Goal: Information Seeking & Learning: Check status

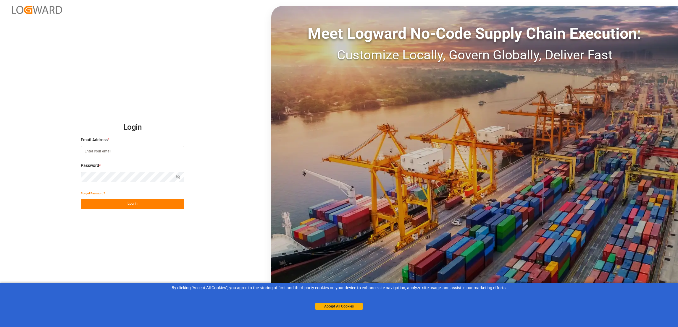
type input "[PERSON_NAME][EMAIL_ADDRESS][PERSON_NAME][DOMAIN_NAME]"
click at [143, 202] on button "Log In" at bounding box center [133, 204] width 104 height 10
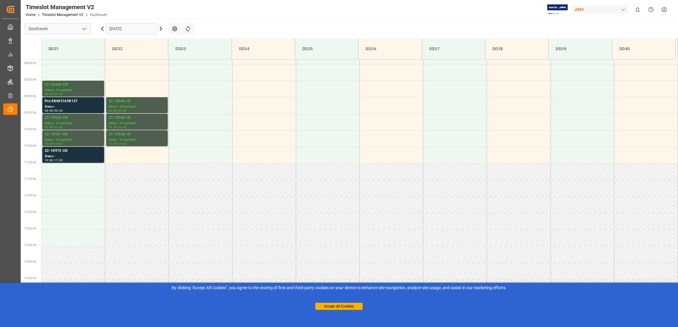
scroll to position [294, 0]
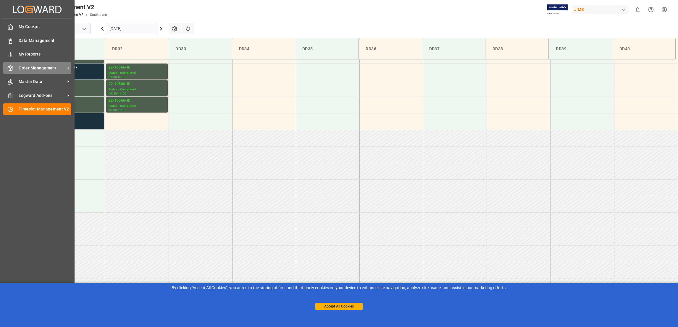
click at [58, 66] on span "Order Management" at bounding box center [42, 68] width 47 height 6
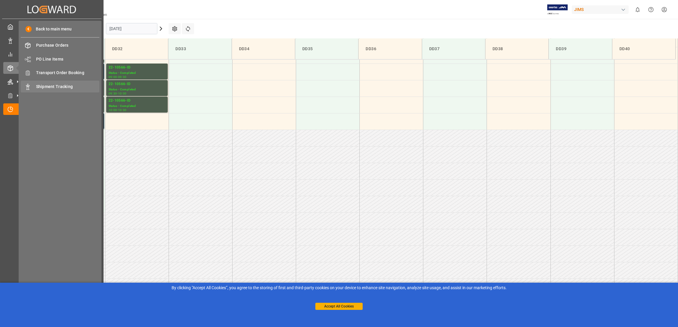
click at [73, 88] on span "Shipment Tracking" at bounding box center [68, 87] width 64 height 6
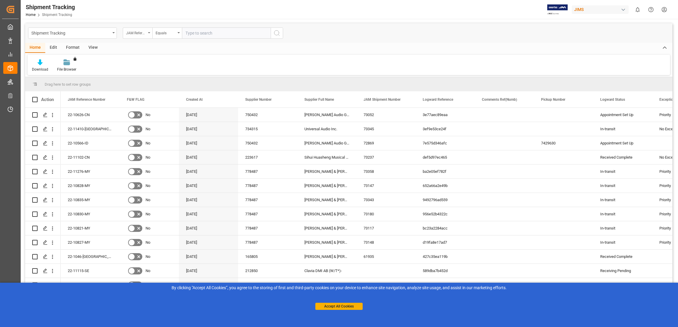
click at [148, 33] on icon "open menu" at bounding box center [149, 32] width 2 height 1
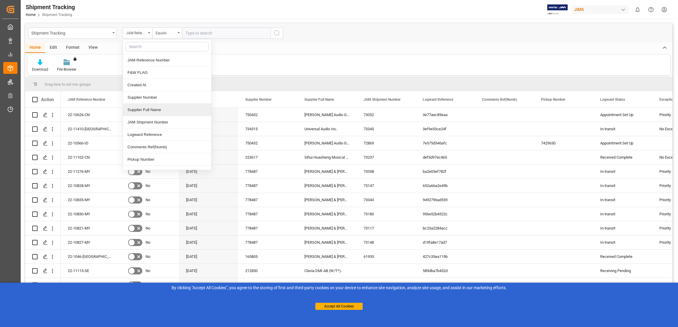
click at [161, 110] on div "Supplier Full Name" at bounding box center [167, 110] width 88 height 12
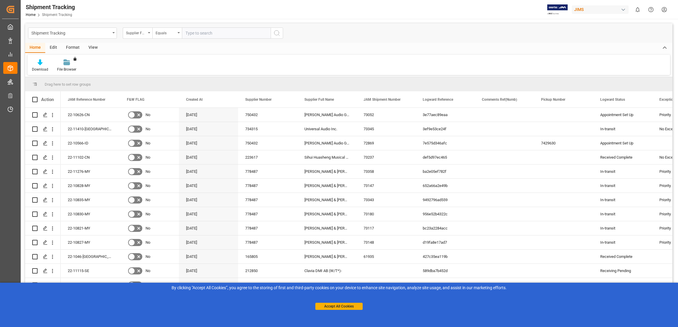
click at [212, 34] on input "text" at bounding box center [226, 33] width 89 height 11
paste input "PT AKT Indonesia"
type input "PT AKT Indonesia"
click at [278, 32] on icon "search button" at bounding box center [276, 33] width 7 height 7
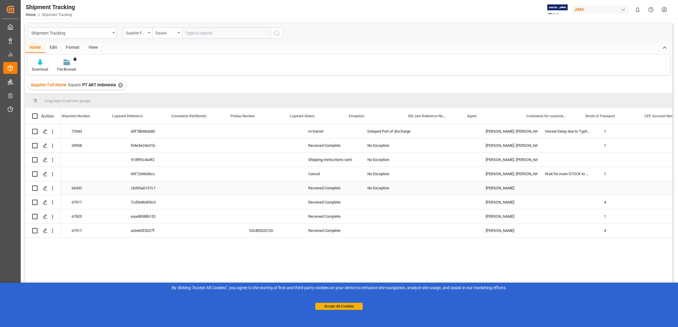
scroll to position [0, 311]
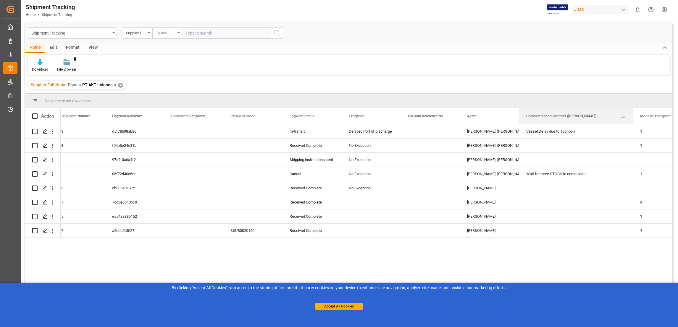
drag, startPoint x: 578, startPoint y: 112, endPoint x: 632, endPoint y: 113, distance: 54.7
click at [632, 113] on div at bounding box center [633, 116] width 2 height 16
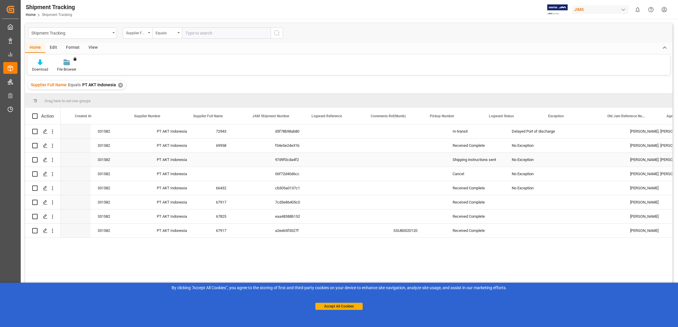
scroll to position [0, 0]
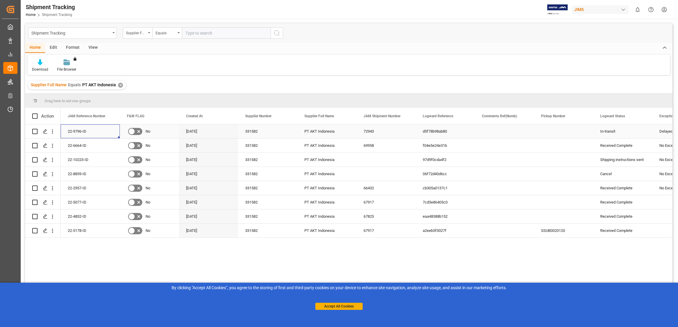
click at [80, 130] on div "22-9796-ID" at bounding box center [90, 132] width 59 height 14
click at [46, 131] on icon "Press SPACE to select this row." at bounding box center [45, 131] width 5 height 5
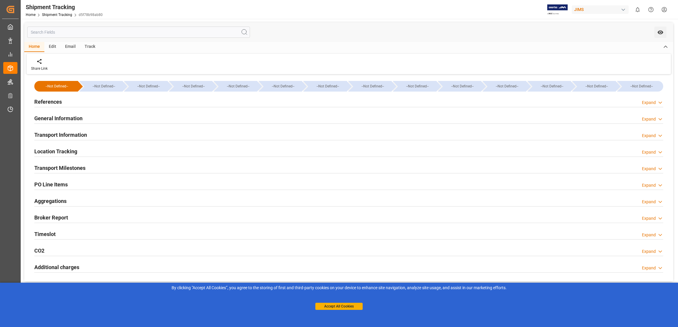
click at [660, 187] on icon at bounding box center [660, 185] width 6 height 6
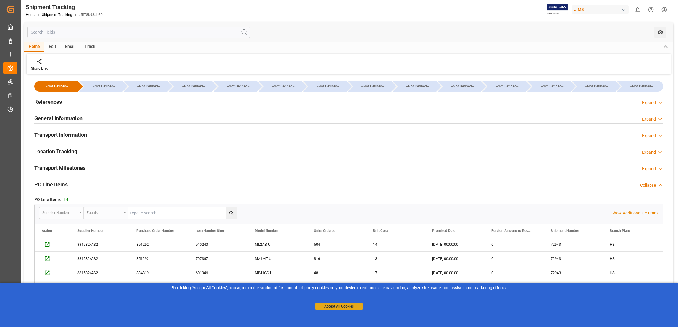
click at [333, 307] on button "Accept All Cookies" at bounding box center [338, 306] width 47 height 7
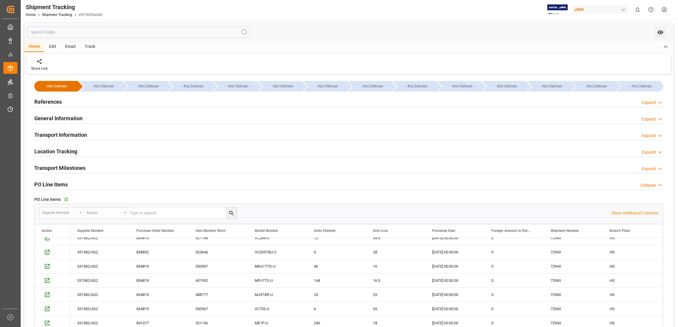
scroll to position [89, 0]
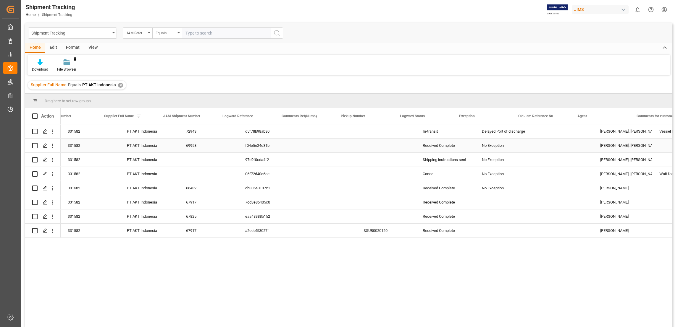
scroll to position [0, 222]
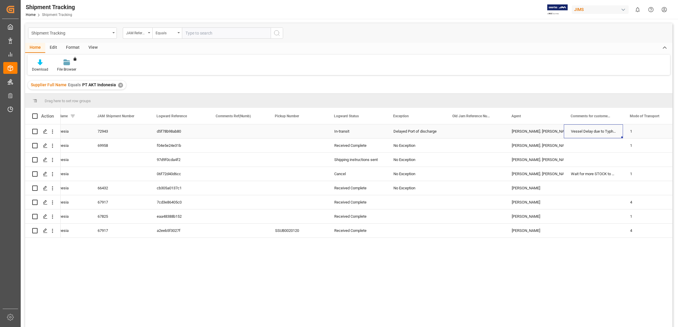
click at [613, 131] on div "Vessel Delay due to Typhoon" at bounding box center [593, 132] width 59 height 14
click at [46, 132] on icon "Press SPACE to select this row." at bounding box center [45, 131] width 5 height 5
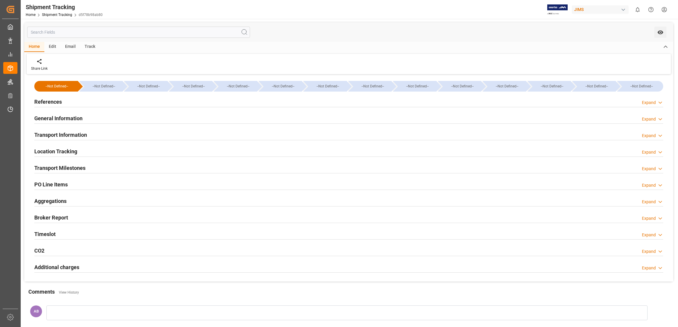
click at [663, 117] on icon at bounding box center [660, 119] width 6 height 6
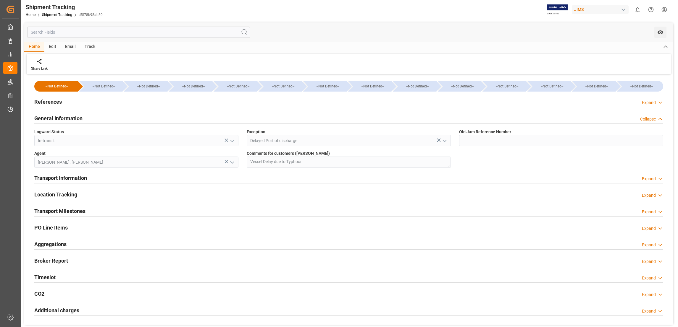
click at [656, 100] on div "Expand" at bounding box center [652, 103] width 21 height 6
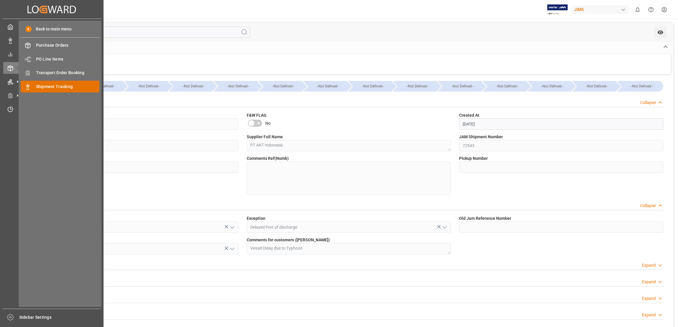
click at [75, 85] on span "Shipment Tracking" at bounding box center [68, 87] width 64 height 6
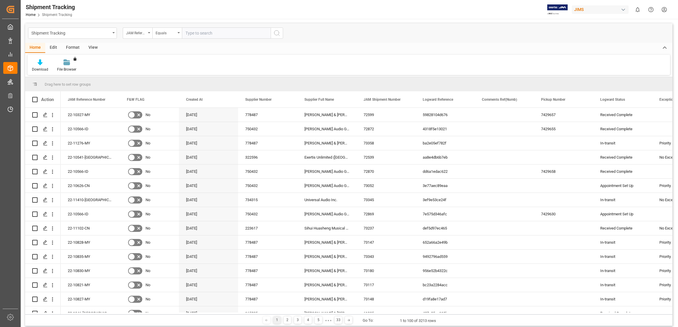
click at [226, 35] on input "text" at bounding box center [226, 33] width 89 height 11
paste input "22-11029-CN"
type input "22-11029-CN"
click at [276, 34] on icon "search button" at bounding box center [276, 33] width 7 height 7
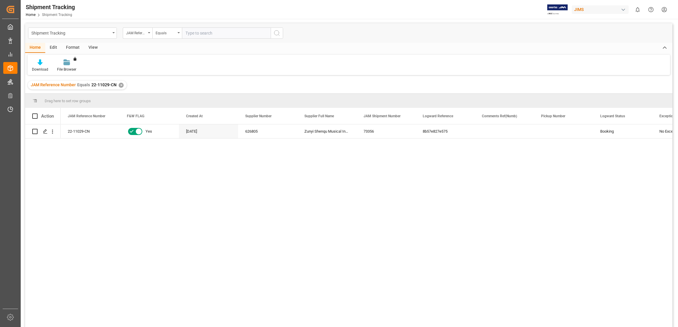
click at [208, 34] on input "text" at bounding box center [226, 33] width 89 height 11
click at [121, 86] on div "✕" at bounding box center [121, 85] width 5 height 5
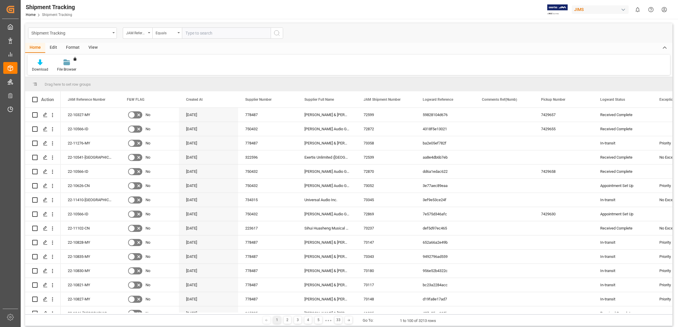
click at [199, 31] on input "text" at bounding box center [226, 33] width 89 height 11
paste input "22-10957-US"
type input "22-10957-US"
click at [277, 33] on icon "search button" at bounding box center [276, 33] width 7 height 7
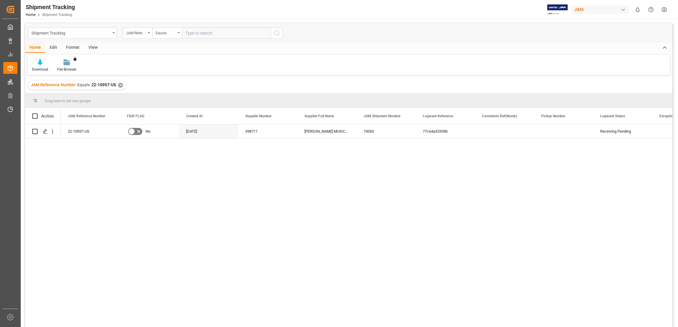
click at [206, 33] on input "text" at bounding box center [226, 33] width 89 height 11
paste input "22-11275-[GEOGRAPHIC_DATA]"
type input "22-11275-[GEOGRAPHIC_DATA]"
click at [279, 32] on icon "search button" at bounding box center [276, 33] width 7 height 7
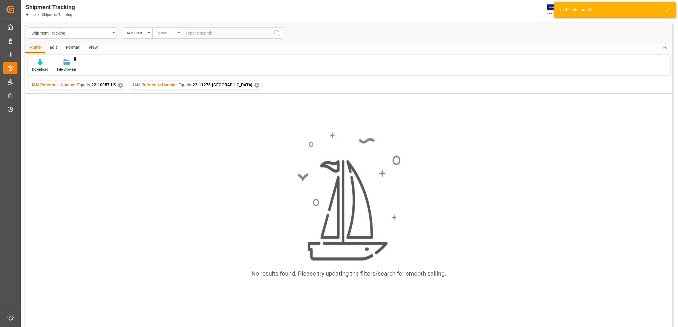
click at [120, 85] on div "✕" at bounding box center [120, 85] width 5 height 5
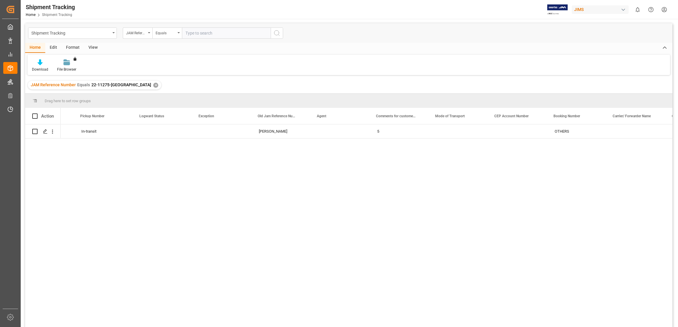
scroll to position [0, 571]
click at [463, 130] on div "CELF 819544" at bounding box center [474, 132] width 59 height 14
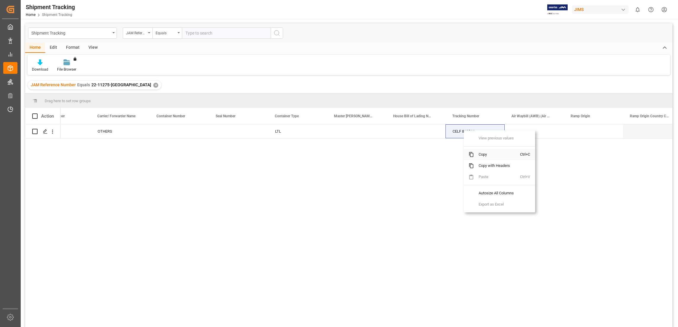
click at [482, 153] on span "Copy" at bounding box center [497, 154] width 46 height 11
click at [490, 153] on span "Copy" at bounding box center [499, 155] width 46 height 11
click at [194, 33] on input "text" at bounding box center [226, 33] width 89 height 11
click at [153, 86] on div "✕" at bounding box center [155, 85] width 5 height 5
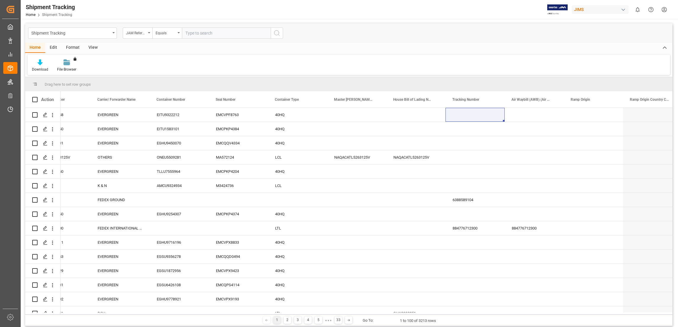
click at [197, 33] on input "text" at bounding box center [226, 33] width 89 height 11
paste input "22-11336-[GEOGRAPHIC_DATA]"
type input "22-11336-[GEOGRAPHIC_DATA]"
click at [281, 32] on button "search button" at bounding box center [277, 33] width 12 height 11
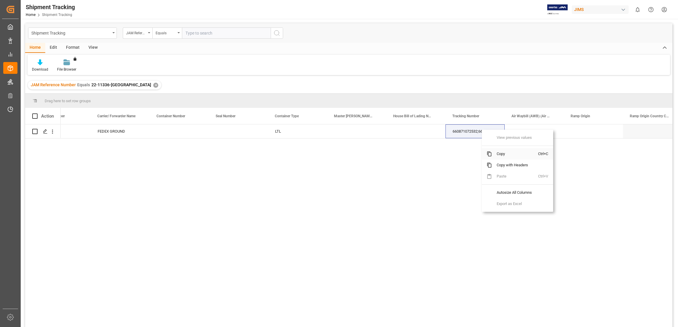
click at [504, 154] on span "Copy" at bounding box center [515, 153] width 46 height 11
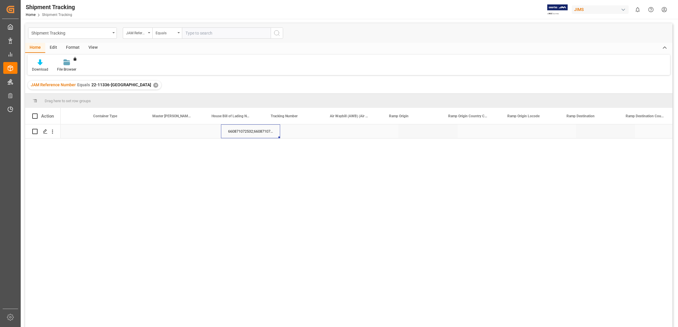
scroll to position [0, 1149]
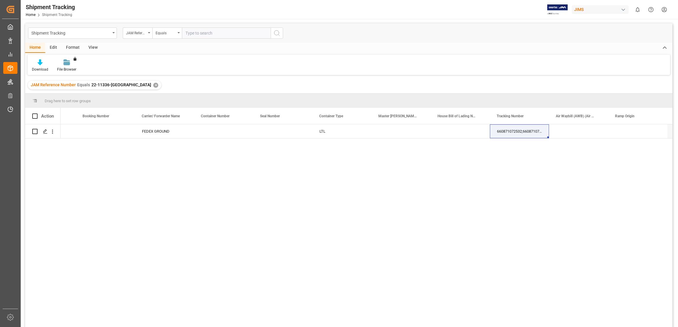
click at [122, 85] on div "JAM Reference Number Equals 22-11336-US ✕" at bounding box center [94, 85] width 133 height 9
click at [153, 85] on div "✕" at bounding box center [155, 85] width 5 height 5
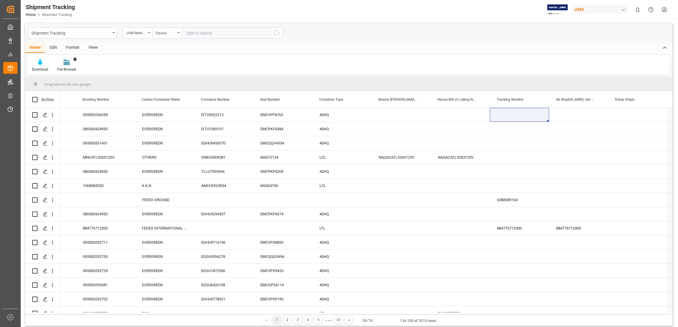
click at [217, 35] on input "text" at bounding box center [226, 33] width 89 height 11
paste input "22-8968-[GEOGRAPHIC_DATA]"
type input "22-8968-[GEOGRAPHIC_DATA]"
click at [278, 33] on icon "search button" at bounding box center [276, 33] width 7 height 7
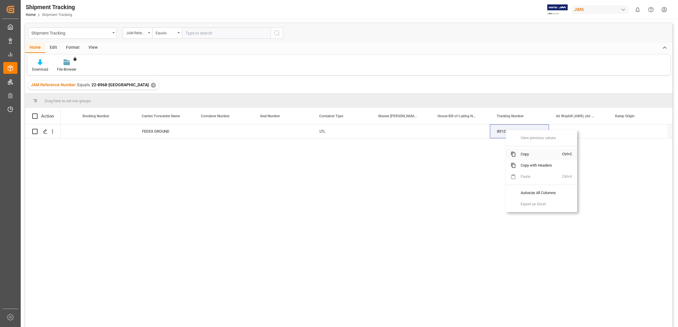
click at [537, 153] on span "Copy" at bounding box center [539, 154] width 46 height 11
click at [532, 156] on span "Copy" at bounding box center [544, 156] width 46 height 11
click at [213, 35] on input "text" at bounding box center [226, 33] width 89 height 11
click at [120, 85] on div "JAM Reference Number Equals 22-8968-US ✕" at bounding box center [93, 85] width 131 height 9
click at [119, 86] on div "JAM Reference Number Equals 22-8968-US ✕" at bounding box center [93, 85] width 131 height 9
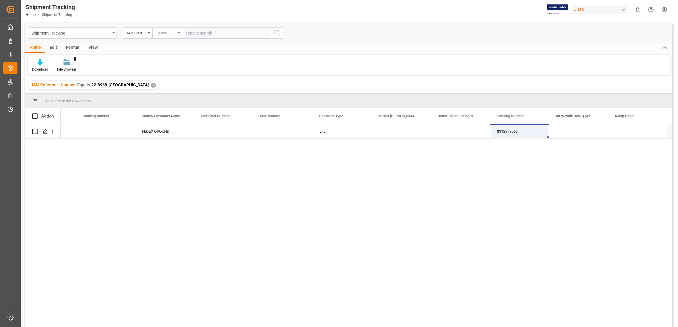
click at [151, 86] on div "✕" at bounding box center [153, 85] width 5 height 5
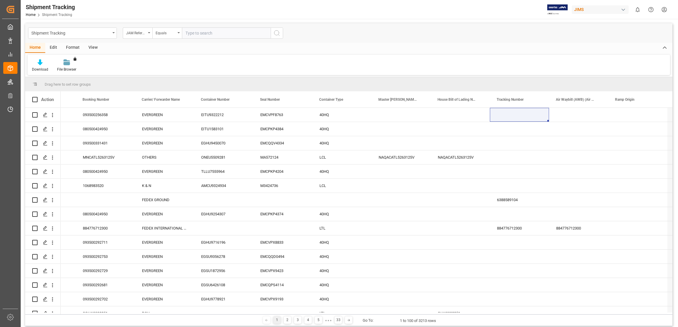
click at [201, 32] on input "text" at bounding box center [226, 33] width 89 height 11
paste input "22-11323-US"
type input "22-11323-US"
click at [277, 34] on icon "search button" at bounding box center [276, 33] width 7 height 7
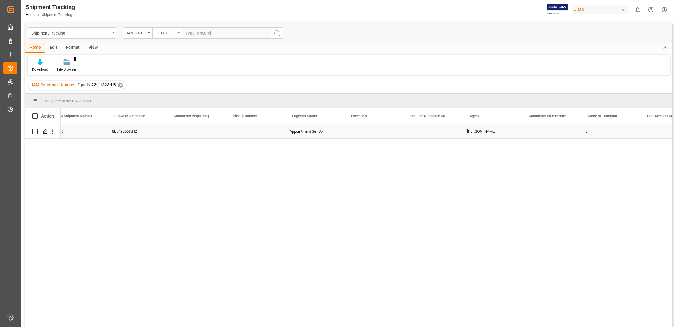
scroll to position [0, 266]
click at [119, 87] on div "✕" at bounding box center [120, 85] width 5 height 5
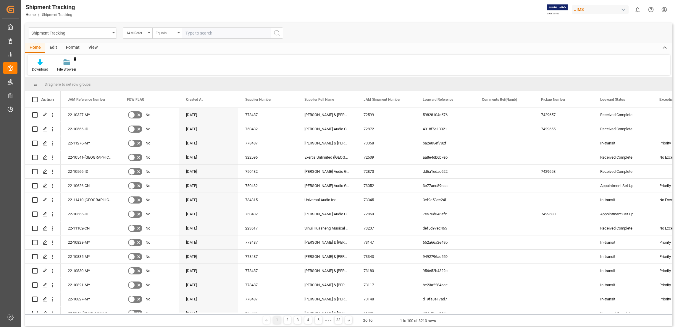
click at [201, 35] on input "text" at bounding box center [226, 33] width 89 height 11
paste input "22-9116-[GEOGRAPHIC_DATA]"
type input "22-9116-[GEOGRAPHIC_DATA]"
click at [277, 34] on icon "search button" at bounding box center [276, 33] width 7 height 7
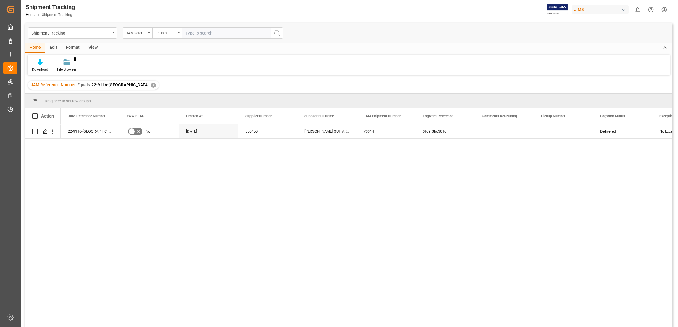
click at [151, 84] on div "✕" at bounding box center [153, 85] width 5 height 5
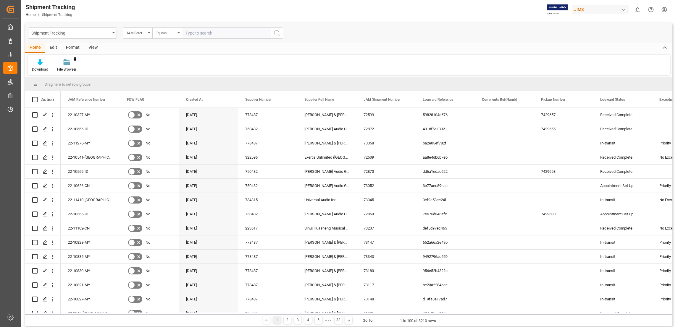
click at [196, 33] on input "text" at bounding box center [226, 33] width 89 height 11
paste input "22-11389-[GEOGRAPHIC_DATA]"
type input "22-11389-[GEOGRAPHIC_DATA]"
click at [281, 32] on button "search button" at bounding box center [277, 33] width 12 height 11
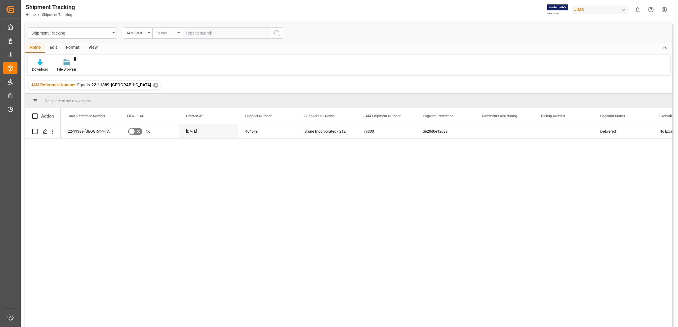
click at [153, 85] on div "✕" at bounding box center [155, 85] width 5 height 5
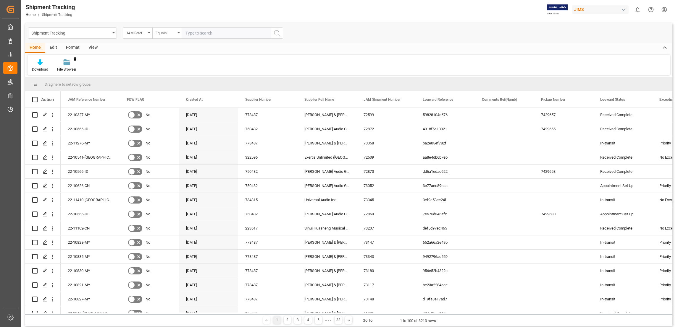
click at [205, 33] on input "text" at bounding box center [226, 33] width 89 height 11
paste input "22-10972-US"
type input "22-10972-US"
click at [279, 33] on circle "search button" at bounding box center [276, 32] width 5 height 5
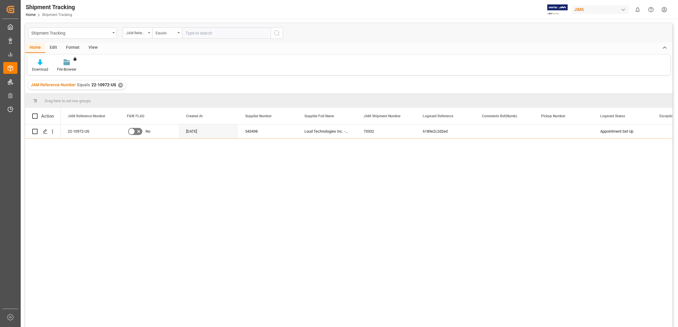
click at [223, 32] on input "text" at bounding box center [226, 33] width 89 height 11
paste input "22-10608-US"
type input "22-10608-US"
click at [279, 34] on icon "search button" at bounding box center [276, 33] width 7 height 7
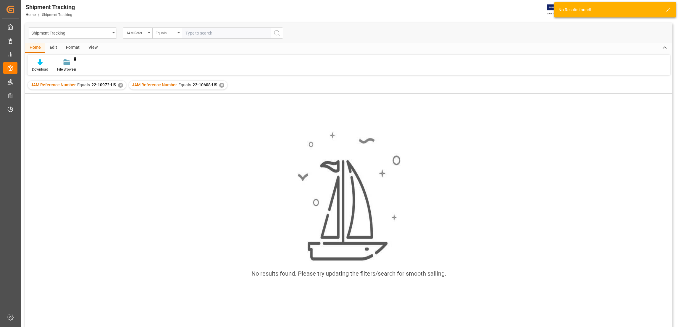
click at [119, 85] on div "✕" at bounding box center [120, 85] width 5 height 5
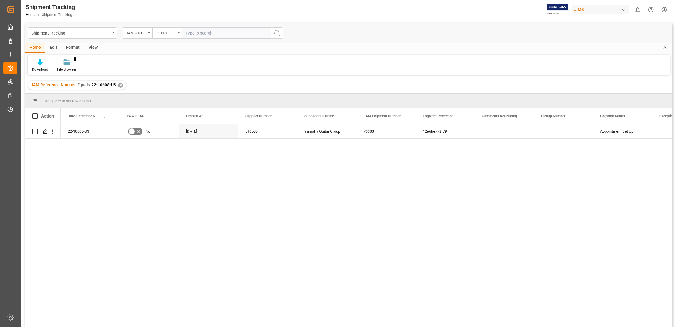
click at [122, 84] on div "✕" at bounding box center [120, 85] width 5 height 5
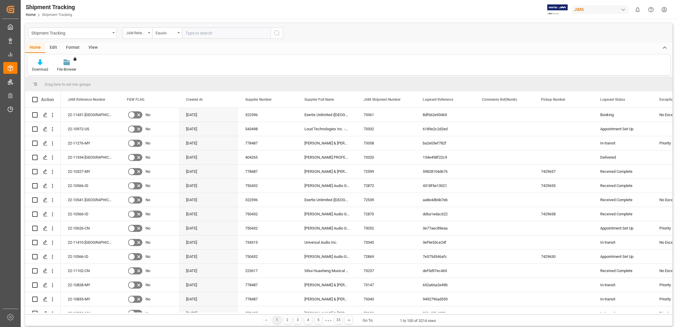
click at [205, 36] on input "text" at bounding box center [226, 33] width 89 height 11
paste input "22-11410-[GEOGRAPHIC_DATA]"
type input "22-11410-[GEOGRAPHIC_DATA]"
click at [276, 31] on icon "search button" at bounding box center [276, 33] width 7 height 7
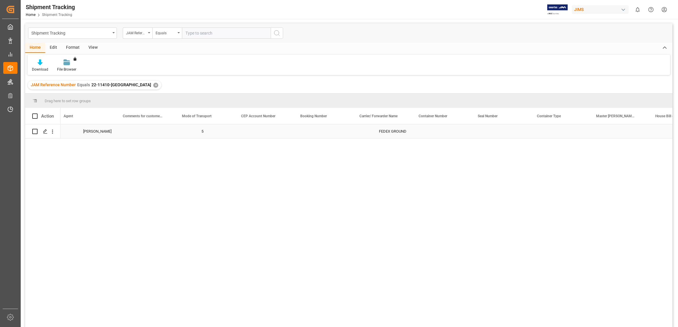
scroll to position [0, 789]
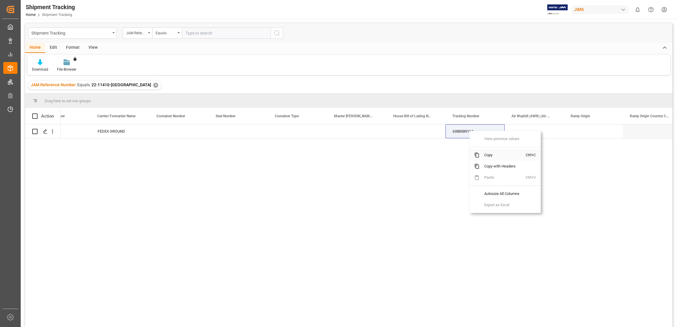
click at [495, 153] on span "Copy" at bounding box center [502, 155] width 46 height 11
click at [214, 32] on input "text" at bounding box center [226, 33] width 89 height 11
paste input "22-10426-CN"
type input "22-10426-CN"
click at [276, 30] on circle "search button" at bounding box center [276, 32] width 5 height 5
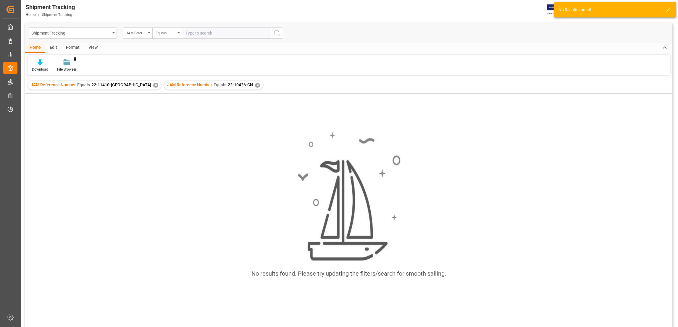
click at [153, 85] on div "✕" at bounding box center [155, 85] width 5 height 5
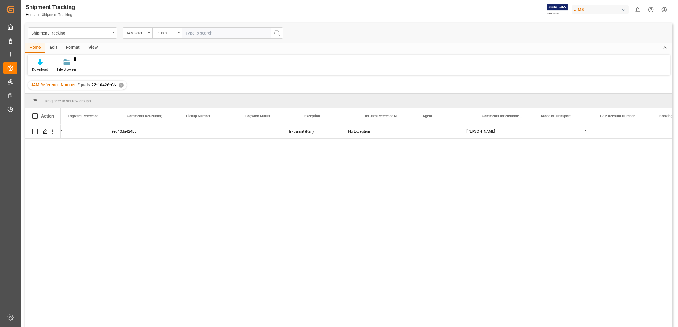
scroll to position [0, 311]
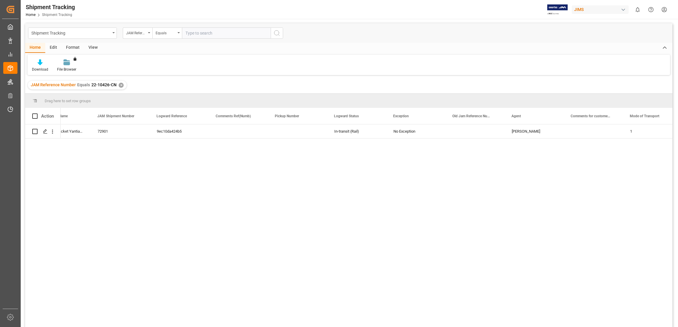
click at [121, 84] on div "✕" at bounding box center [121, 85] width 5 height 5
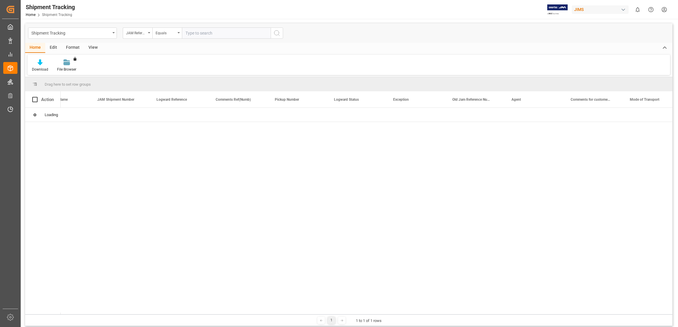
click at [205, 33] on input "text" at bounding box center [226, 33] width 89 height 11
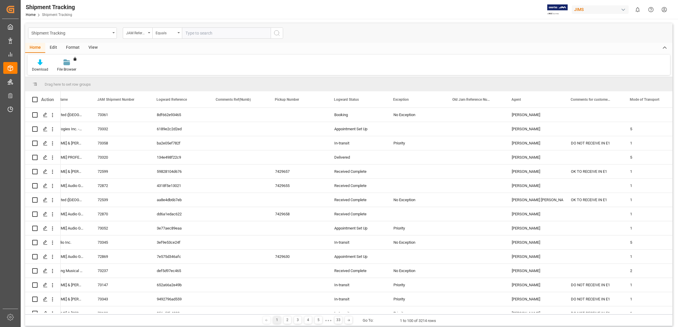
paste input "22-10752-CN"
type input "22-10752-CN"
click at [277, 33] on icon "search button" at bounding box center [276, 33] width 7 height 7
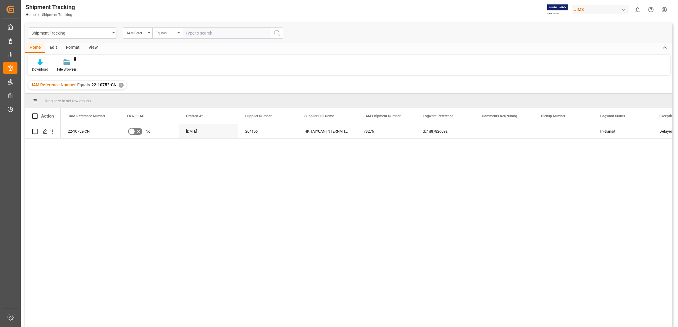
click at [120, 85] on div "✕" at bounding box center [121, 85] width 5 height 5
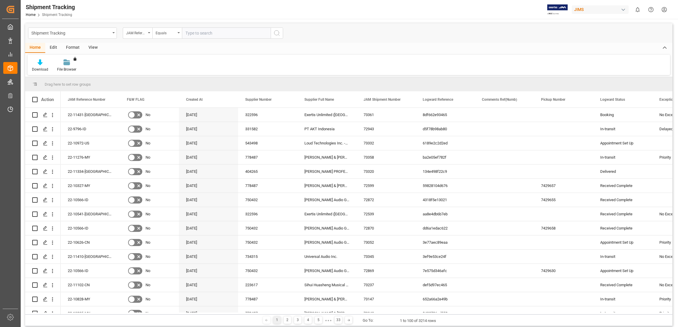
click at [199, 33] on input "text" at bounding box center [226, 33] width 89 height 11
paste input "22-11222-CN"
type input "22-11222-CN"
click at [274, 34] on icon "search button" at bounding box center [276, 33] width 7 height 7
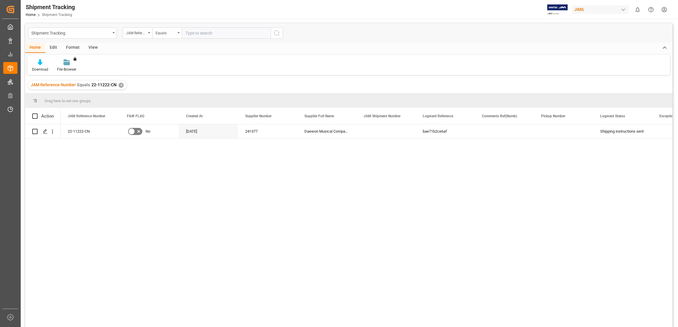
click at [120, 86] on div "✕" at bounding box center [121, 85] width 5 height 5
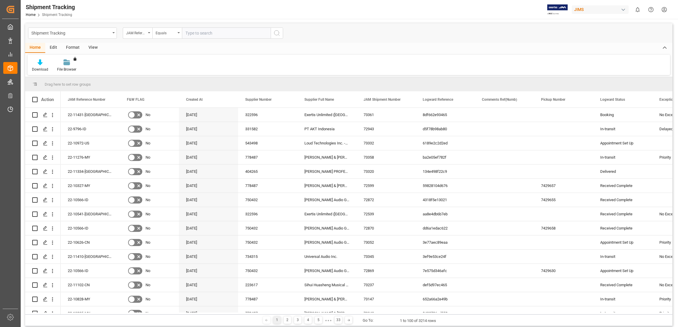
click at [219, 33] on input "text" at bounding box center [226, 33] width 89 height 11
paste input "22-10609-[GEOGRAPHIC_DATA]"
type input "22-10609-[GEOGRAPHIC_DATA]"
click at [280, 33] on icon "search button" at bounding box center [276, 33] width 7 height 7
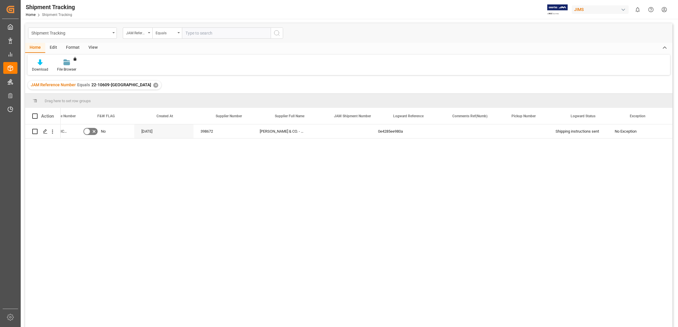
scroll to position [0, 9]
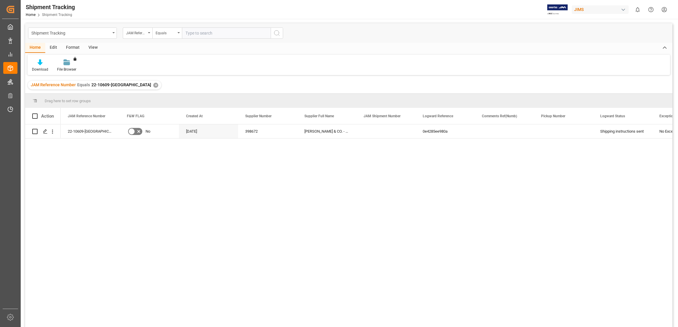
click at [122, 88] on div "JAM Reference Number Equals 22-10609-US ✕" at bounding box center [94, 85] width 133 height 9
click at [122, 84] on div "JAM Reference Number Equals 22-10609-US ✕" at bounding box center [94, 85] width 133 height 9
click at [153, 85] on div "✕" at bounding box center [155, 85] width 5 height 5
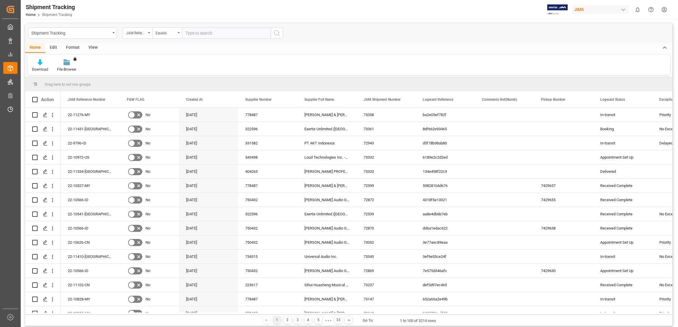
click at [199, 33] on input "text" at bounding box center [226, 33] width 89 height 11
paste input "22-11351-[GEOGRAPHIC_DATA]"
type input "22-11351-[GEOGRAPHIC_DATA]"
click at [277, 31] on icon "search button" at bounding box center [276, 33] width 7 height 7
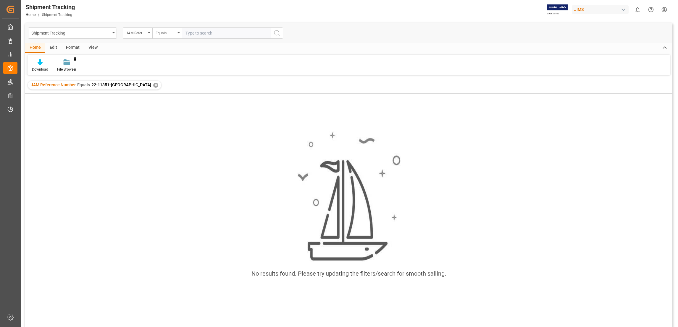
click at [153, 84] on div "✕" at bounding box center [155, 85] width 5 height 5
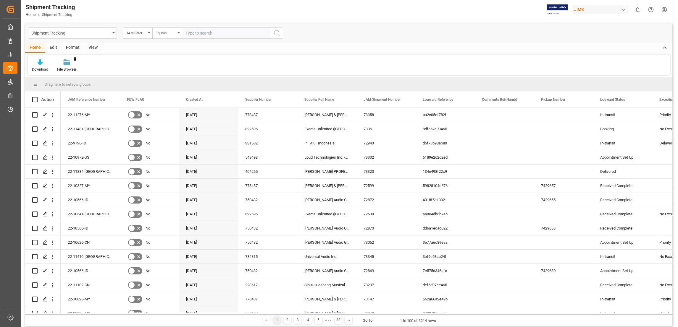
click at [196, 33] on input "text" at bounding box center [226, 33] width 89 height 11
paste input "22-11207-US"
type input "22-11207-US"
click at [279, 34] on icon "search button" at bounding box center [276, 33] width 7 height 7
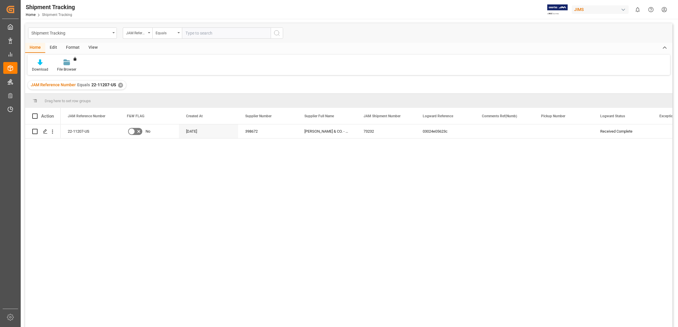
click at [120, 86] on div "✕" at bounding box center [120, 85] width 5 height 5
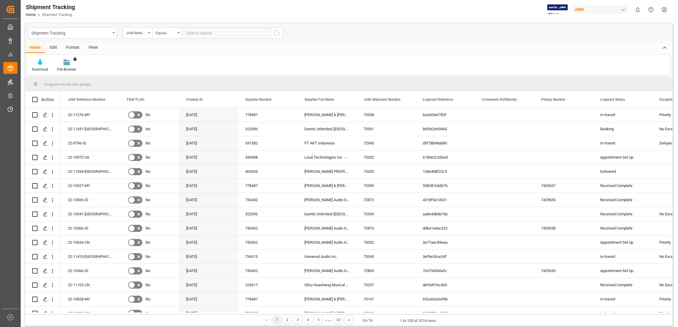
click at [205, 33] on input "text" at bounding box center [226, 33] width 89 height 11
paste input "22-9875-ID"
type input "22-9875-ID"
click at [279, 33] on circle "search button" at bounding box center [276, 32] width 5 height 5
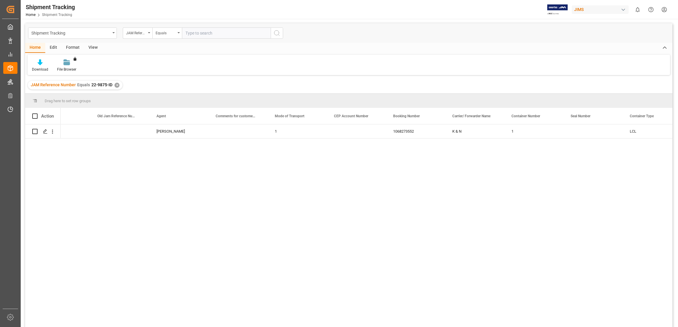
scroll to position [0, 650]
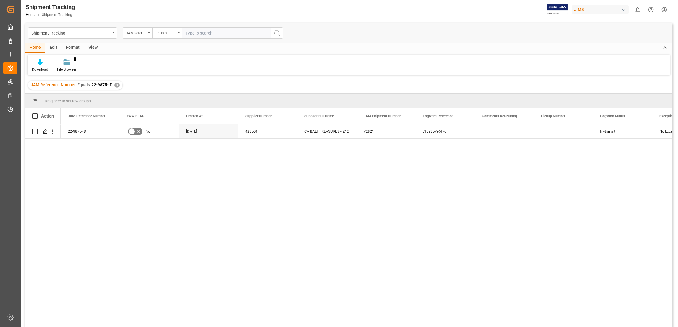
click at [116, 85] on div "✕" at bounding box center [116, 85] width 5 height 5
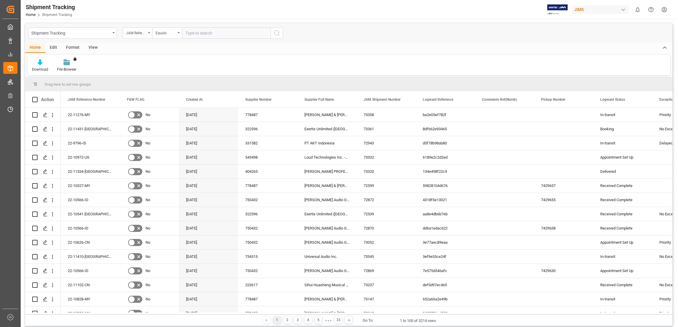
click at [199, 33] on input "text" at bounding box center [226, 33] width 89 height 11
paste input "22-10500-JP"
type input "22-10500-JP"
click at [276, 30] on icon "search button" at bounding box center [276, 33] width 7 height 7
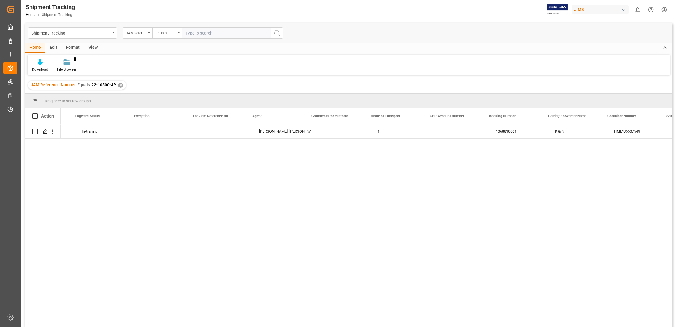
scroll to position [0, 567]
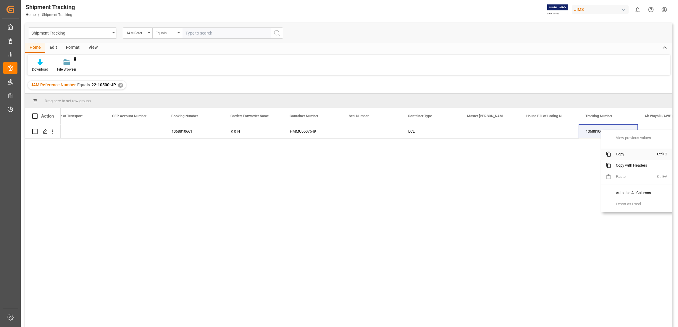
click at [623, 151] on span "Copy" at bounding box center [634, 154] width 46 height 11
click at [120, 85] on div "✕" at bounding box center [120, 85] width 5 height 5
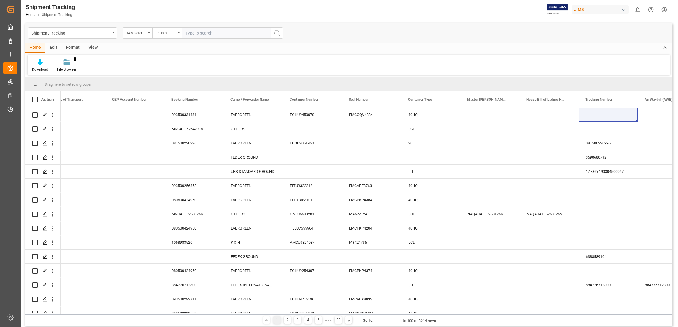
click at [210, 33] on input "text" at bounding box center [226, 33] width 89 height 11
paste input "22-9972-ID"
type input "22-9972-ID"
click at [276, 34] on icon "search button" at bounding box center [276, 33] width 7 height 7
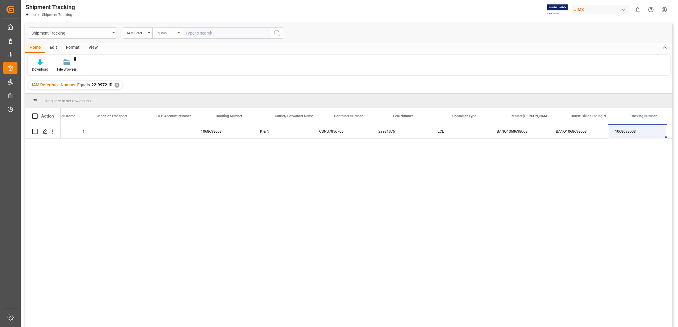
scroll to position [0, 798]
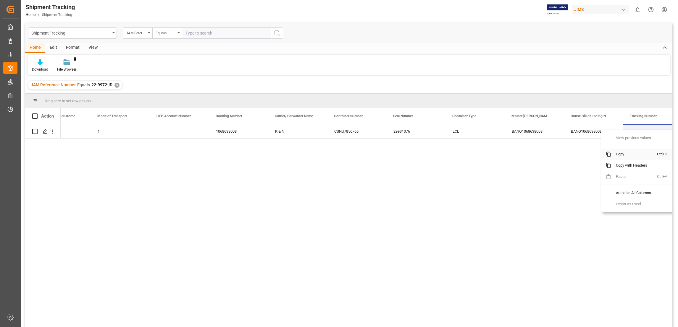
click at [622, 154] on span "Copy" at bounding box center [634, 154] width 46 height 11
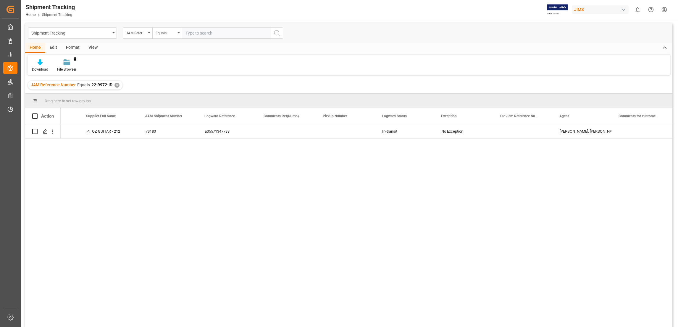
scroll to position [0, 168]
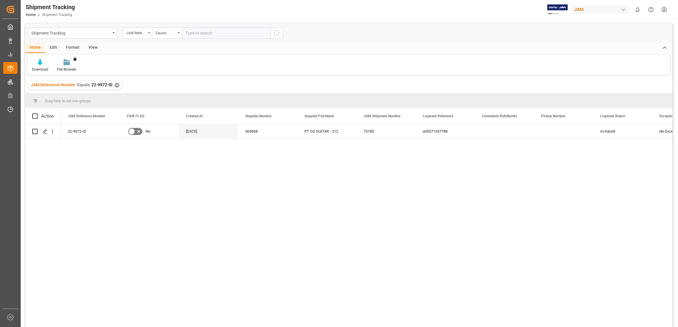
click at [117, 85] on div "✕" at bounding box center [116, 85] width 5 height 5
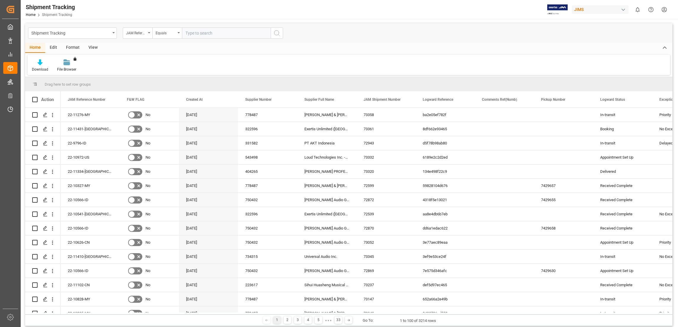
click at [203, 34] on input "text" at bounding box center [226, 33] width 89 height 11
paste input "22-11312-DE"
drag, startPoint x: 203, startPoint y: 34, endPoint x: 206, endPoint y: 34, distance: 3.0
click at [205, 34] on input "22-11312-DE" at bounding box center [226, 33] width 89 height 11
type input "22-11312-DE"
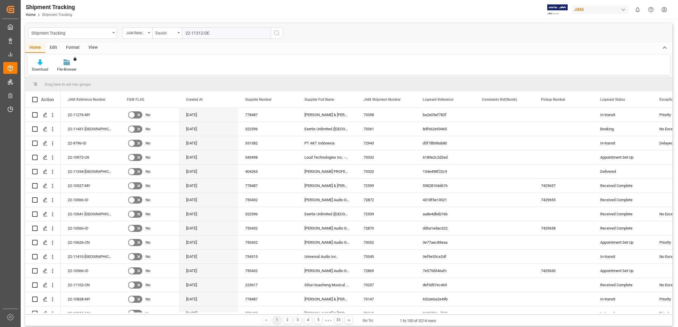
click at [275, 30] on icon "search button" at bounding box center [276, 33] width 7 height 7
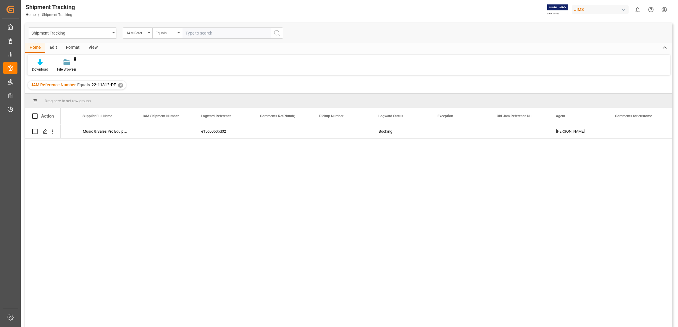
click at [118, 84] on div "✕" at bounding box center [120, 85] width 5 height 5
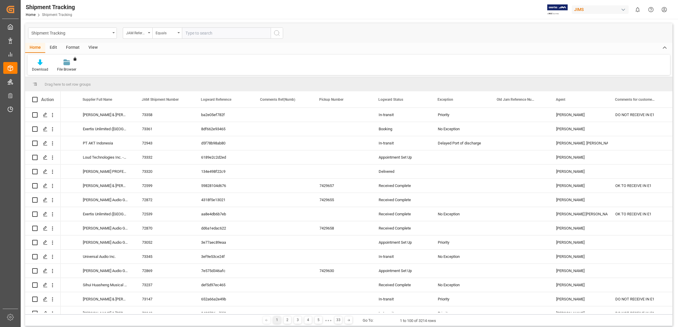
click at [200, 33] on input "text" at bounding box center [226, 33] width 89 height 11
paste input "22-10702-ID"
type input "22-10702-ID"
click at [277, 33] on icon "search button" at bounding box center [276, 33] width 7 height 7
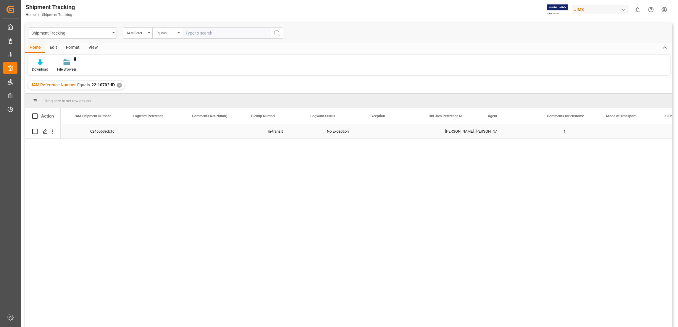
scroll to position [0, 385]
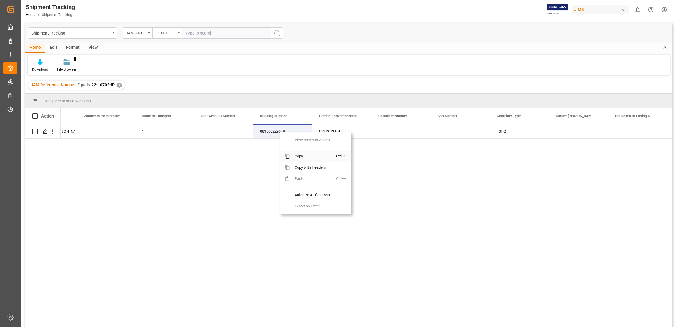
click at [301, 156] on span "Copy" at bounding box center [313, 156] width 46 height 11
click at [118, 83] on div "✕" at bounding box center [119, 85] width 5 height 5
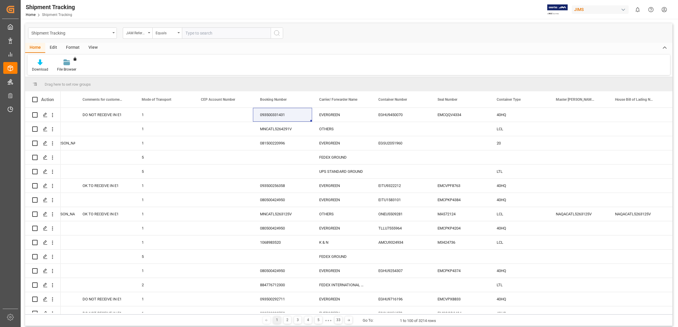
click at [203, 34] on input "text" at bounding box center [226, 33] width 89 height 11
paste input "22-11222-CN"
type input "22-11222-CN"
click at [279, 33] on icon "search button" at bounding box center [276, 33] width 7 height 7
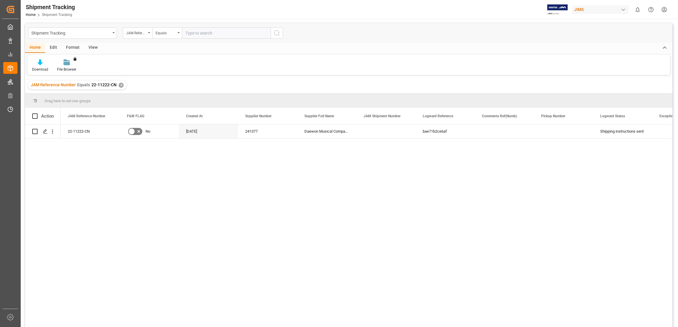
click at [119, 86] on div "✕" at bounding box center [121, 85] width 5 height 5
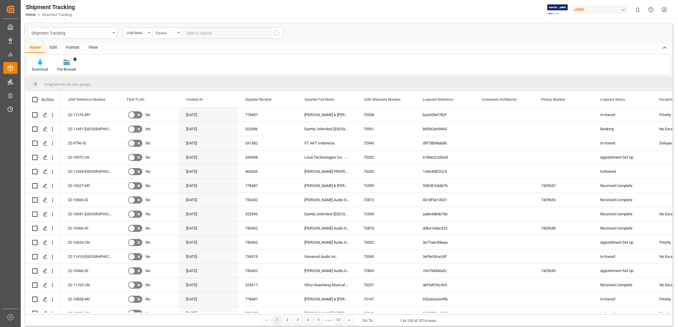
click at [203, 34] on input "text" at bounding box center [226, 33] width 89 height 11
paste input "22-9796-ID"
type input "22-9796-ID"
click at [278, 34] on icon "search button" at bounding box center [276, 33] width 7 height 7
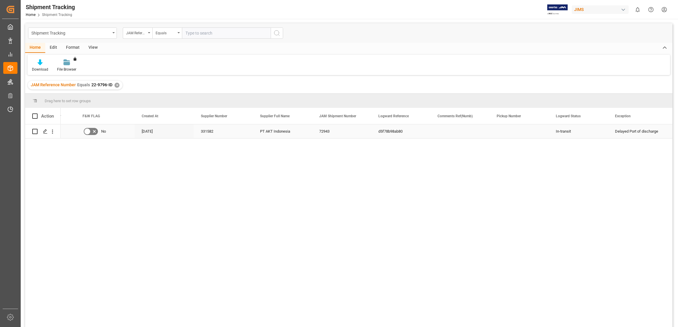
scroll to position [0, 73]
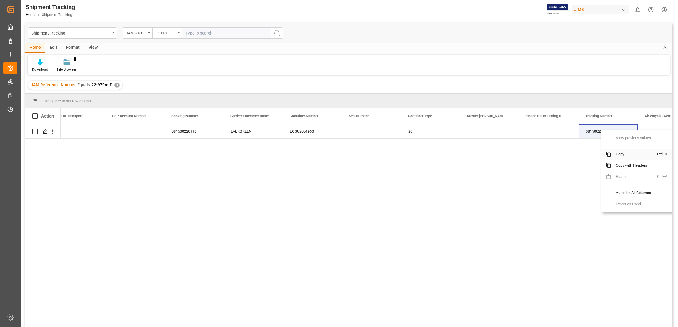
click at [623, 153] on span "Copy" at bounding box center [634, 154] width 46 height 11
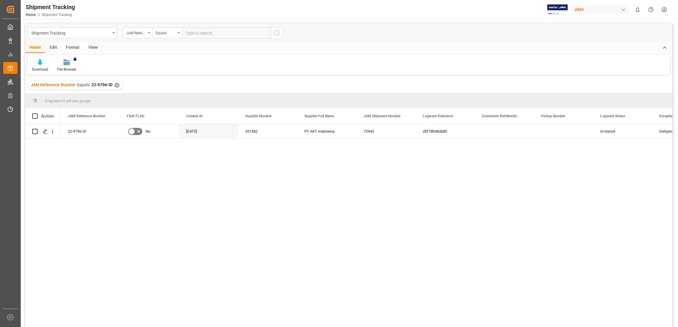
click at [116, 85] on div "✕" at bounding box center [116, 85] width 5 height 5
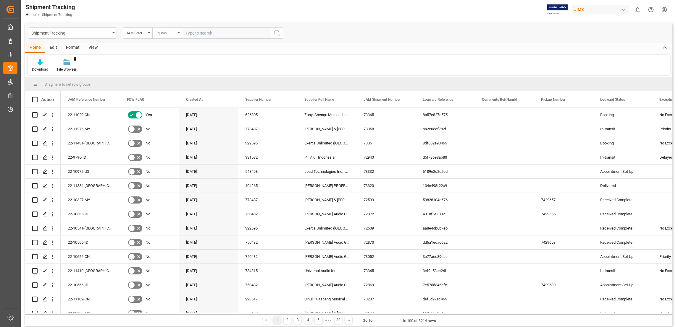
click at [201, 33] on input "text" at bounding box center [226, 33] width 89 height 11
paste input "22-10752-CN"
type input "22-10752-CN"
click at [274, 32] on icon "search button" at bounding box center [276, 33] width 7 height 7
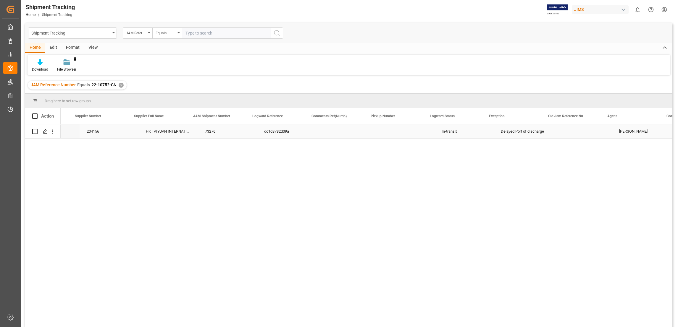
scroll to position [0, 177]
click at [119, 84] on div "✕" at bounding box center [121, 85] width 5 height 5
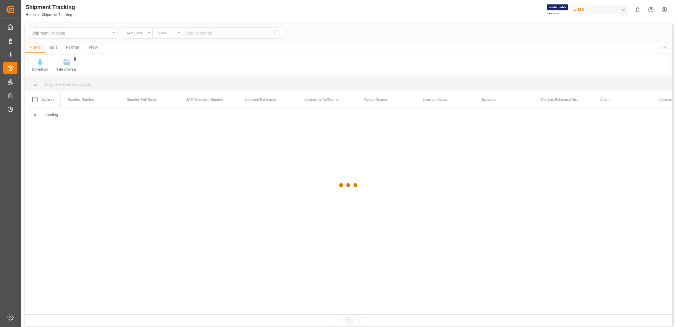
click at [203, 32] on div at bounding box center [348, 185] width 647 height 324
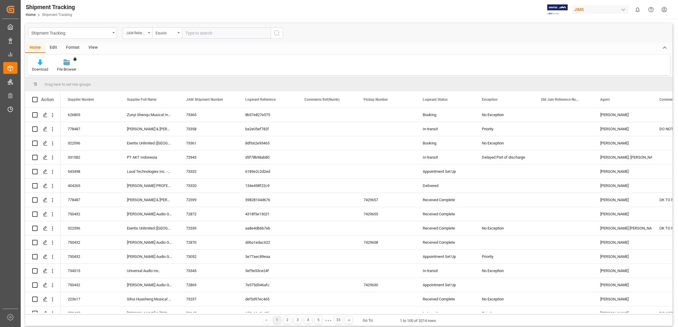
click at [203, 32] on input "text" at bounding box center [226, 33] width 89 height 11
paste input "22-9796-ID"
type input "22-9796-ID"
click at [278, 33] on icon "search button" at bounding box center [276, 33] width 7 height 7
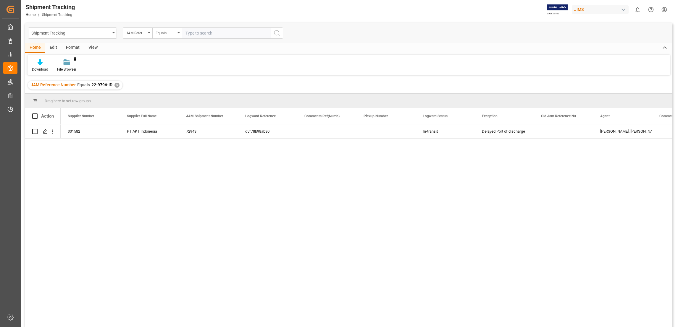
click at [117, 85] on div "✕" at bounding box center [116, 85] width 5 height 5
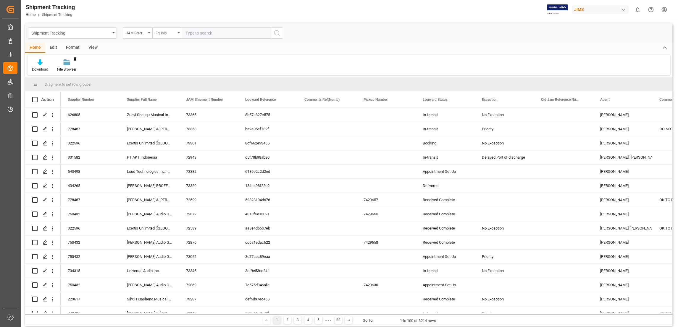
click at [201, 32] on input "text" at bounding box center [226, 33] width 89 height 11
paste input "22-10752-CN"
type input "22-10752-CN"
click at [277, 33] on icon "search button" at bounding box center [276, 33] width 7 height 7
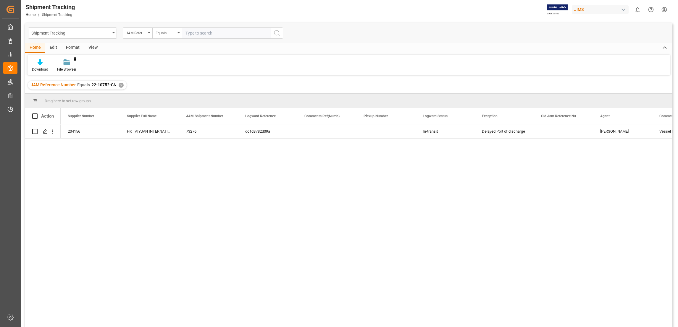
click at [119, 85] on div "✕" at bounding box center [121, 85] width 5 height 5
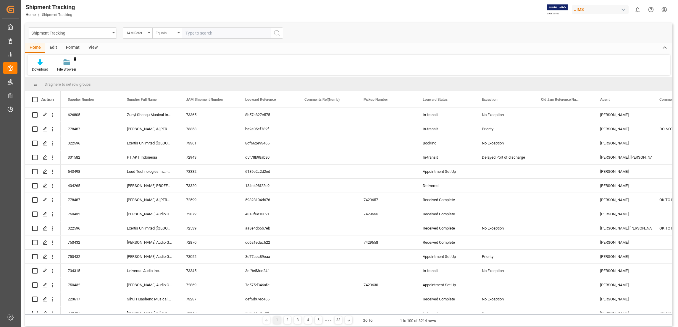
click at [198, 34] on input "text" at bounding box center [226, 33] width 89 height 11
paste input "22-10058-CN"
type input "22-10058-CN"
click at [277, 31] on icon "search button" at bounding box center [276, 33] width 7 height 7
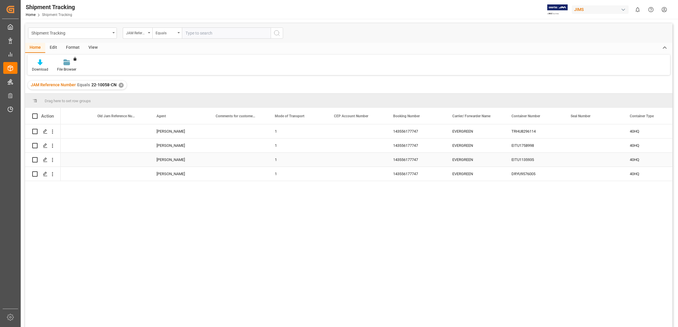
scroll to position [0, 650]
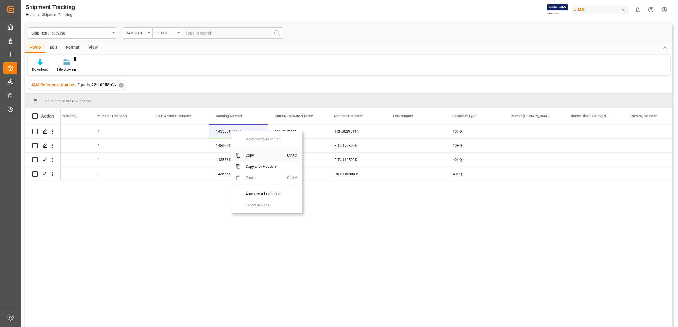
click at [250, 155] on span "Copy" at bounding box center [264, 155] width 46 height 11
click at [121, 85] on div "✕" at bounding box center [121, 85] width 5 height 5
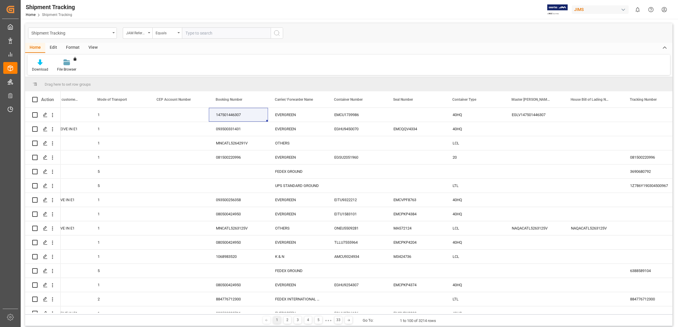
click at [202, 33] on input "text" at bounding box center [226, 33] width 89 height 11
paste input "22-9796-ID"
type input "22-9796-ID"
click at [277, 32] on icon "search button" at bounding box center [276, 33] width 7 height 7
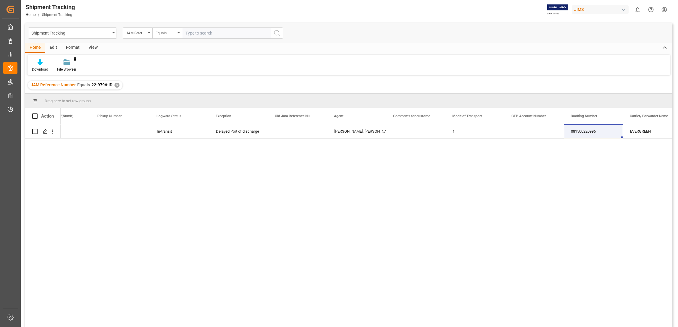
click at [117, 85] on div "✕" at bounding box center [116, 85] width 5 height 5
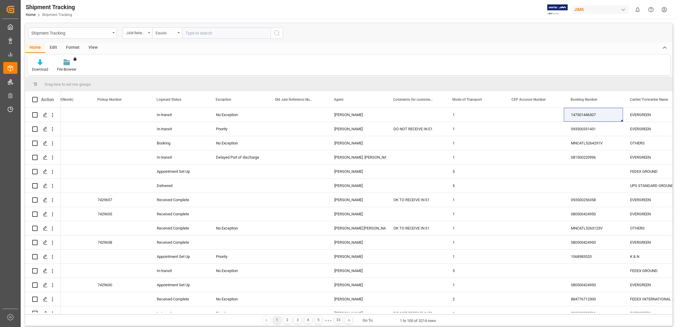
click at [205, 32] on input "text" at bounding box center [226, 33] width 89 height 11
paste input "22-10839-KR"
type input "22-10839-KR"
click at [274, 33] on icon "search button" at bounding box center [276, 33] width 7 height 7
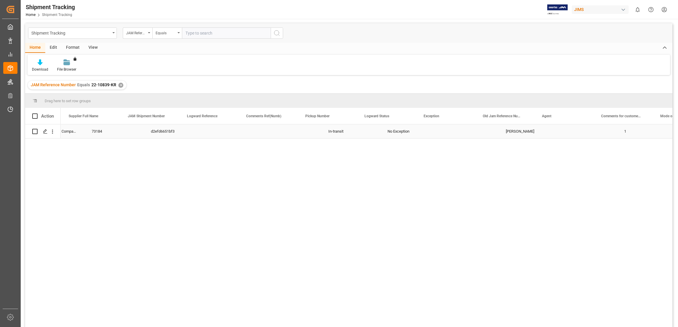
scroll to position [0, 221]
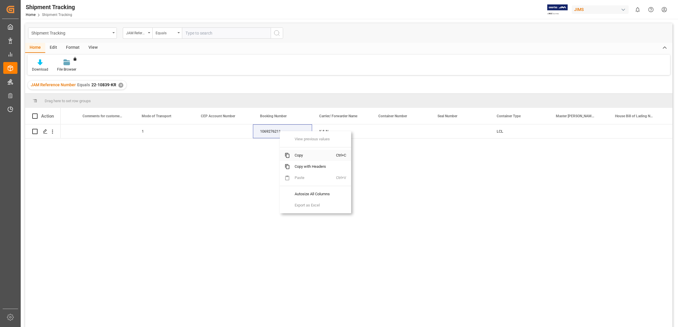
click at [309, 155] on span "Copy" at bounding box center [313, 155] width 46 height 11
click at [122, 84] on div "JAM Reference Number Equals 22-10839-KR ✕" at bounding box center [77, 85] width 98 height 9
click at [119, 87] on div "✕" at bounding box center [120, 85] width 5 height 5
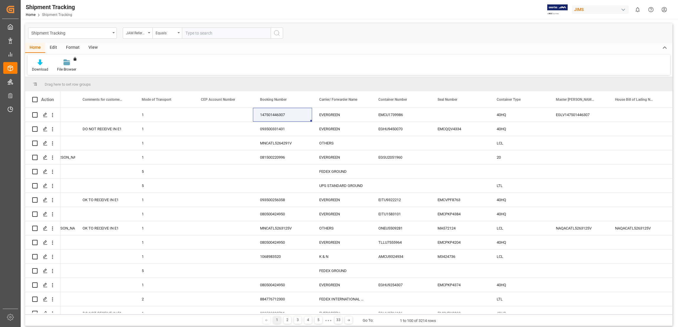
click at [205, 34] on input "text" at bounding box center [226, 33] width 89 height 11
paste input "22-10752-CN"
type input "22-10752-CN"
click at [279, 34] on icon "search button" at bounding box center [276, 33] width 7 height 7
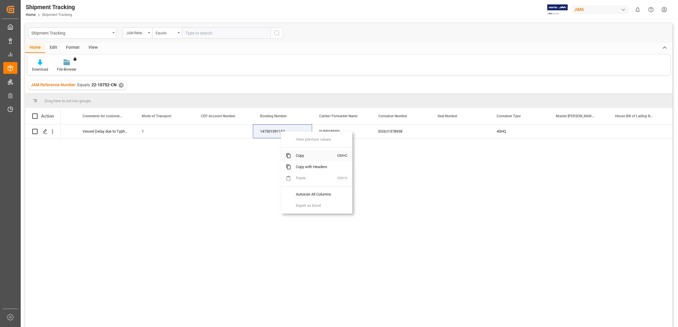
click at [314, 155] on span "Copy" at bounding box center [314, 155] width 46 height 11
click at [216, 30] on input "text" at bounding box center [226, 33] width 89 height 11
paste input "22-10058-CN"
type input "22-10058-CN"
click at [278, 34] on icon "search button" at bounding box center [276, 33] width 7 height 7
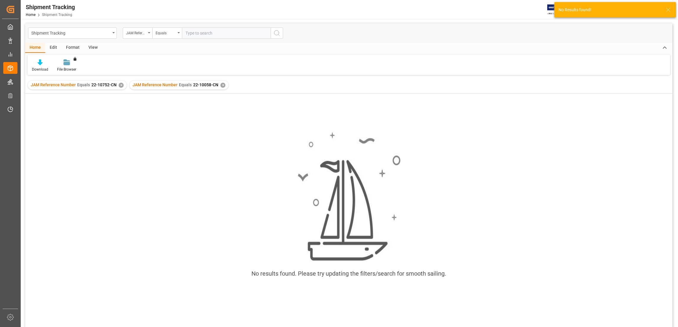
click at [122, 86] on div "✕" at bounding box center [121, 85] width 5 height 5
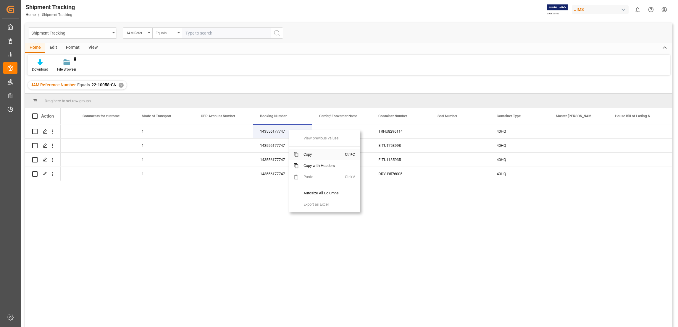
click at [319, 153] on span "Copy" at bounding box center [322, 154] width 46 height 11
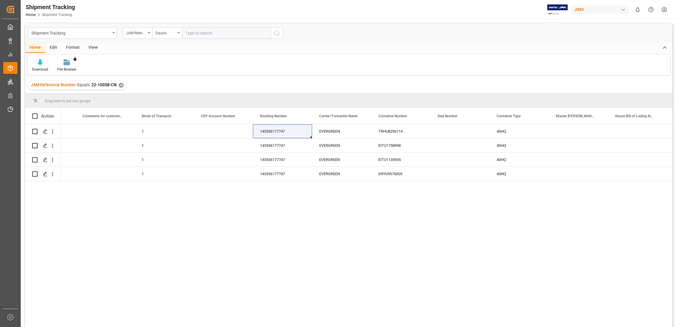
click at [119, 87] on div "✕" at bounding box center [121, 85] width 5 height 5
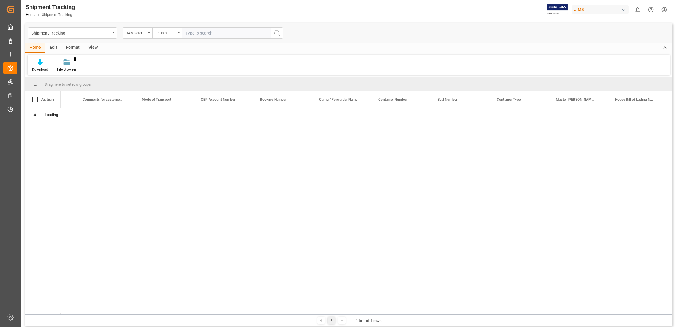
click at [202, 33] on input "text" at bounding box center [226, 33] width 89 height 11
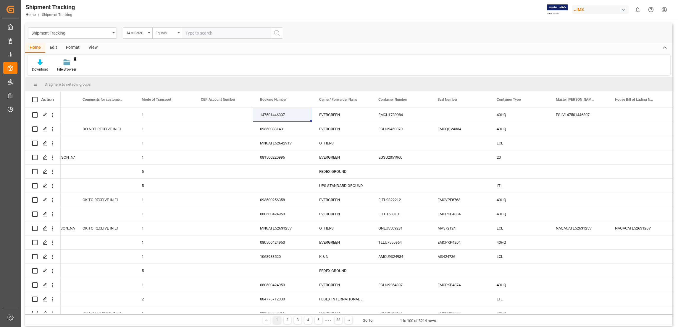
paste input "22-11092-JP"
type input "22-11092-JP"
click at [274, 33] on icon "search button" at bounding box center [276, 33] width 7 height 7
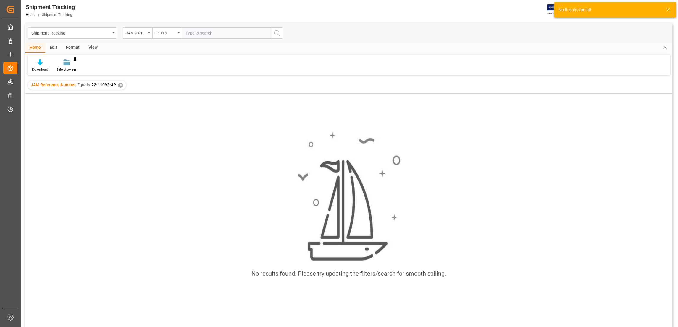
click at [122, 84] on div "✕" at bounding box center [120, 85] width 5 height 5
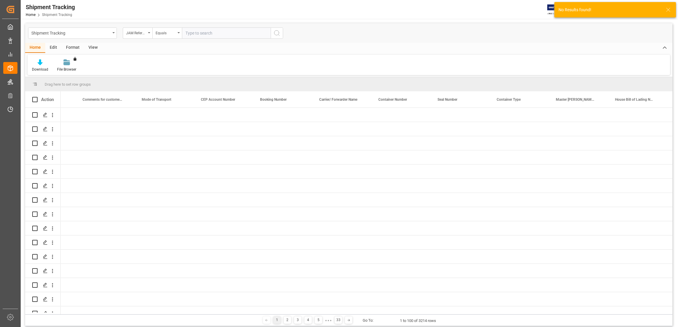
scroll to position [0, 754]
